Goal: Information Seeking & Learning: Find specific fact

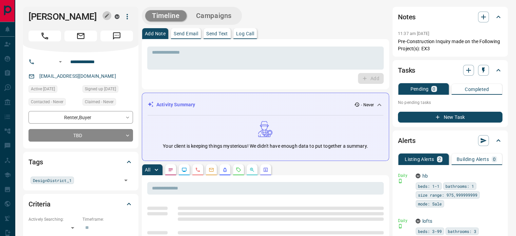
click at [108, 16] on icon "button" at bounding box center [106, 15] width 5 height 5
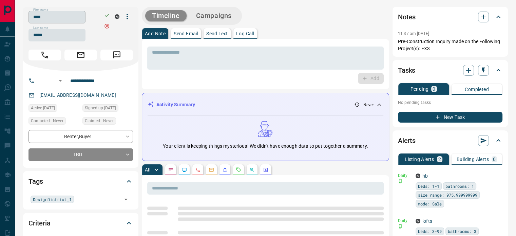
click at [73, 17] on input "****" at bounding box center [57, 17] width 57 height 13
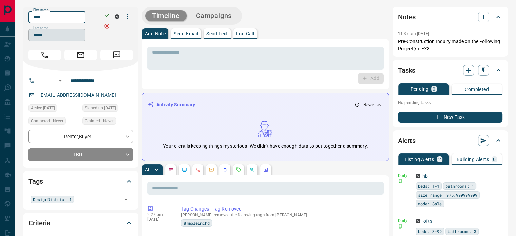
click at [63, 36] on input "*****" at bounding box center [57, 35] width 57 height 13
click at [91, 84] on input "**********" at bounding box center [94, 80] width 53 height 11
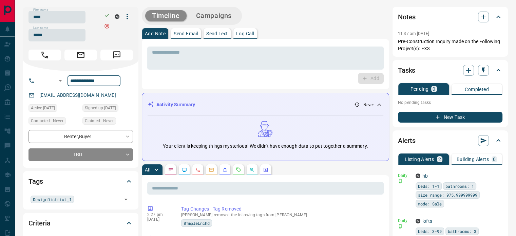
click at [92, 92] on div "[EMAIL_ADDRESS][DOMAIN_NAME]" at bounding box center [81, 95] width 105 height 11
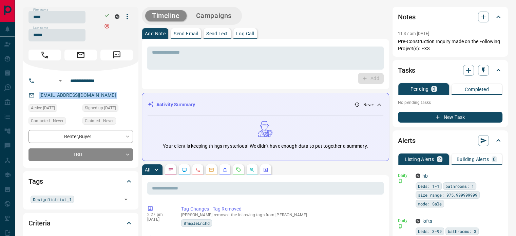
click at [92, 92] on div "[EMAIL_ADDRESS][DOMAIN_NAME]" at bounding box center [81, 95] width 105 height 11
copy link "[EMAIL_ADDRESS][DOMAIN_NAME]"
click at [397, 33] on div "Notes 11:37 am [DATE] Pre-Construction Inquiry made on the Following Project(s)…" at bounding box center [450, 32] width 115 height 50
click at [398, 35] on p "11:37 am [DATE]" at bounding box center [413, 33] width 31 height 5
click at [436, 49] on p "Pre-Construction Inquiry made on the Following Project(s): EX3" at bounding box center [450, 45] width 105 height 14
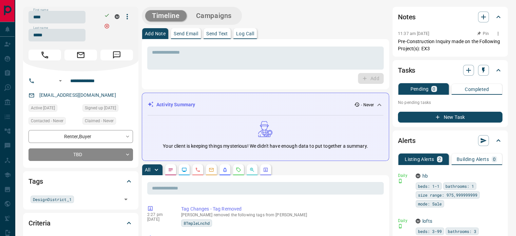
click at [436, 49] on p "Pre-Construction Inquiry made on the Following Project(s): EX3" at bounding box center [450, 45] width 105 height 14
click at [400, 33] on div "11:37 am [DATE] Pin" at bounding box center [450, 33] width 105 height 9
click at [429, 46] on p "Pre-Construction Inquiry made on the Following Project(s): EX3" at bounding box center [450, 45] width 105 height 14
click at [433, 47] on p "Pre-Construction Inquiry made on the Following Project(s): EX3" at bounding box center [450, 45] width 105 height 14
copy div "11:37 am [DATE] Pin Pre-Construction Inquiry made on the Following Project(s): …"
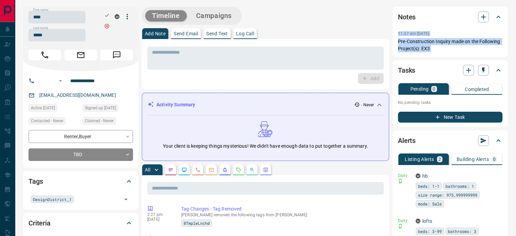
drag, startPoint x: 433, startPoint y: 47, endPoint x: 397, endPoint y: 36, distance: 38.0
click at [397, 36] on div "Notes 11:37 am [DATE] Pre-Construction Inquiry made on the Following Project(s)…" at bounding box center [450, 32] width 115 height 50
click at [202, 174] on button "button" at bounding box center [197, 169] width 11 height 11
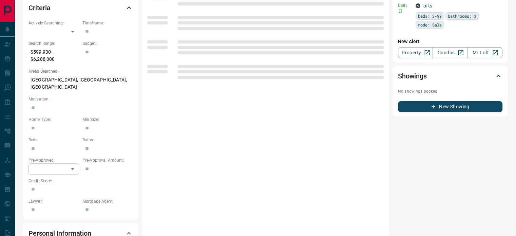
scroll to position [204, 0]
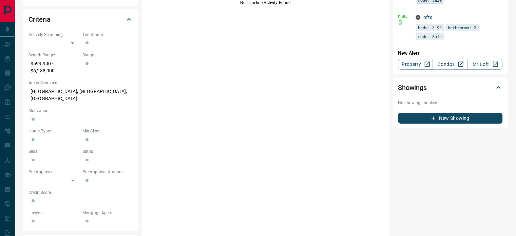
click at [76, 93] on p "[GEOGRAPHIC_DATA], [GEOGRAPHIC_DATA], [GEOGRAPHIC_DATA]" at bounding box center [81, 95] width 105 height 18
copy p "[GEOGRAPHIC_DATA], [GEOGRAPHIC_DATA], [GEOGRAPHIC_DATA]"
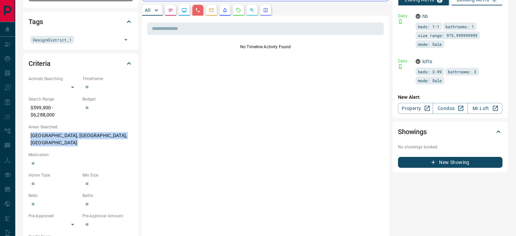
scroll to position [0, 0]
